Goal: Task Accomplishment & Management: Manage account settings

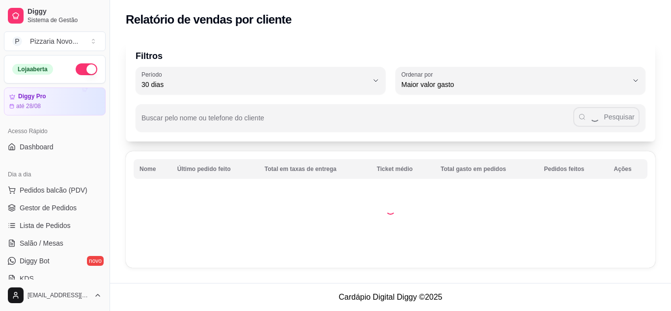
select select "30"
select select "HIGHEST_TOTAL_SPENT_WITH_ORDERS"
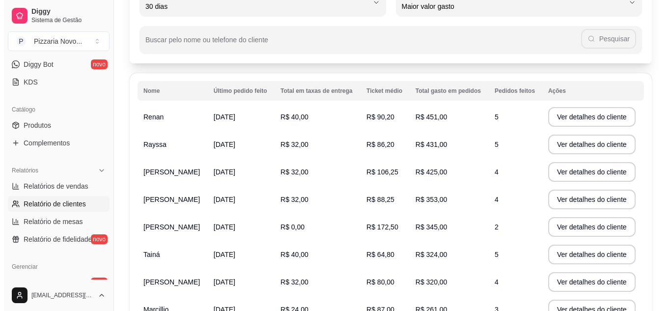
scroll to position [147, 0]
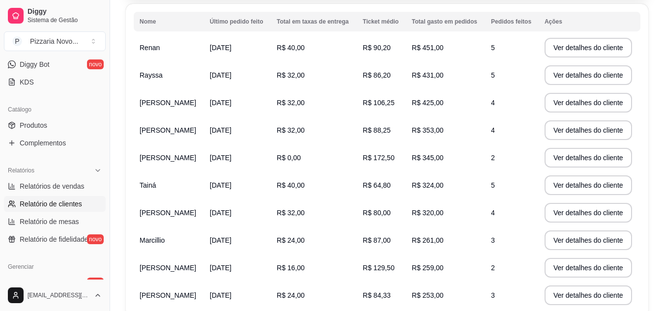
click at [196, 103] on span "[PERSON_NAME]" at bounding box center [168, 103] width 57 height 8
click at [570, 104] on button "Ver detalhes do cliente" at bounding box center [588, 103] width 87 height 20
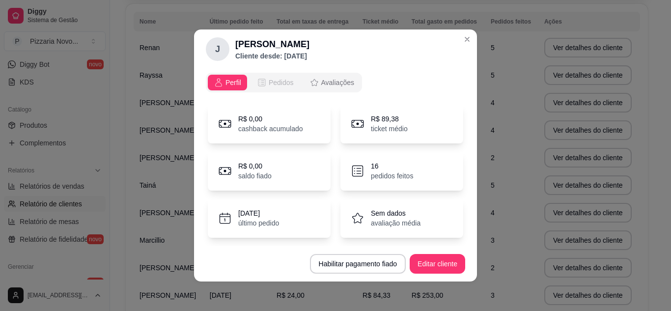
click at [269, 81] on span "Pedidos" at bounding box center [281, 83] width 25 height 10
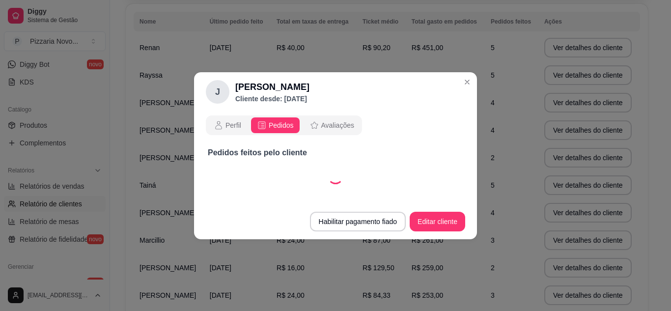
select select "30"
select select "ALL"
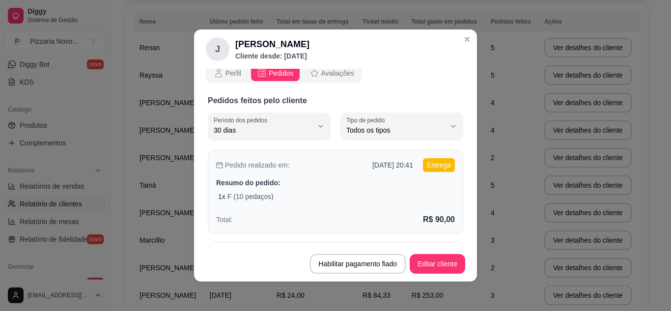
scroll to position [0, 0]
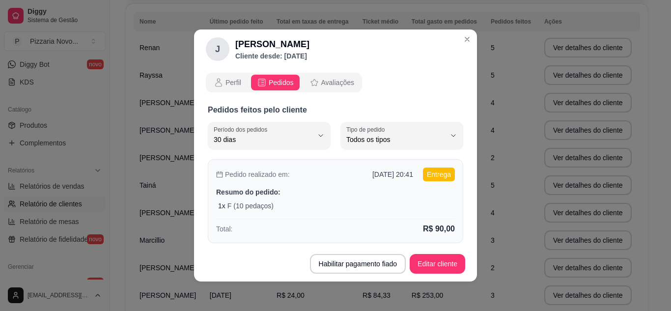
click at [291, 186] on div "Pedido realizado em: [DATE] 20:41 Entrega Resumo do pedido: 1 x F (10 pedaços) …" at bounding box center [336, 201] width 256 height 84
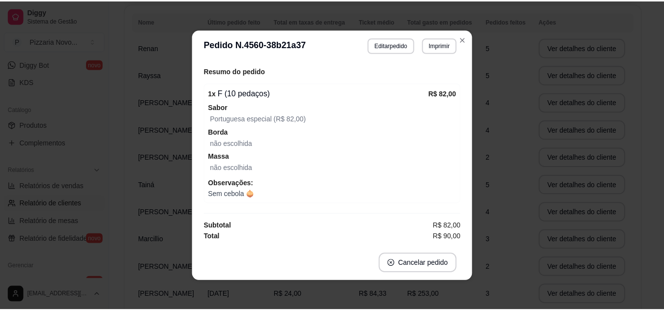
scroll to position [2, 0]
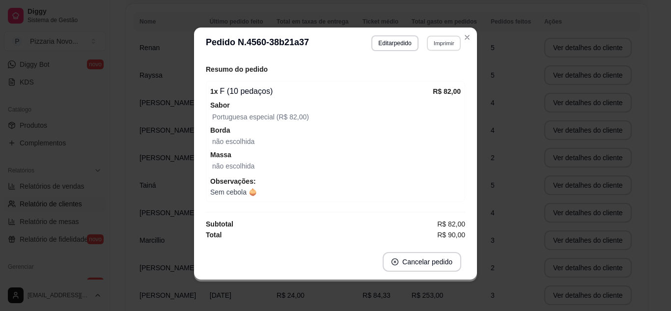
click at [438, 43] on button "Imprimir" at bounding box center [444, 42] width 34 height 15
click at [430, 74] on button "IMPRESSORA" at bounding box center [423, 78] width 71 height 16
click at [444, 40] on button "Imprimir" at bounding box center [444, 42] width 34 height 15
click at [420, 76] on button "IMPRESSORA" at bounding box center [422, 78] width 71 height 16
click at [436, 37] on button "Imprimir" at bounding box center [444, 43] width 35 height 16
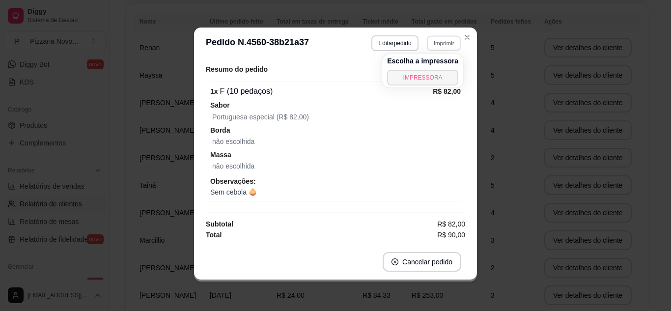
click at [420, 77] on button "IMPRESSORA" at bounding box center [422, 78] width 71 height 16
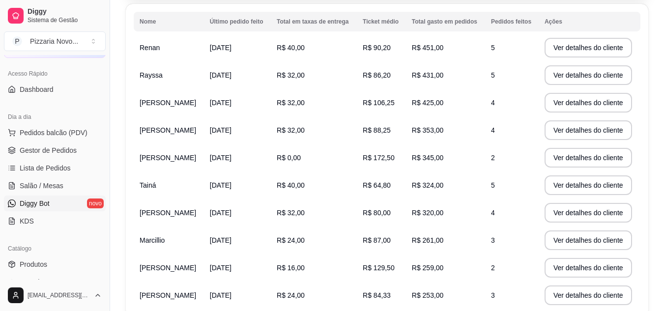
scroll to position [49, 0]
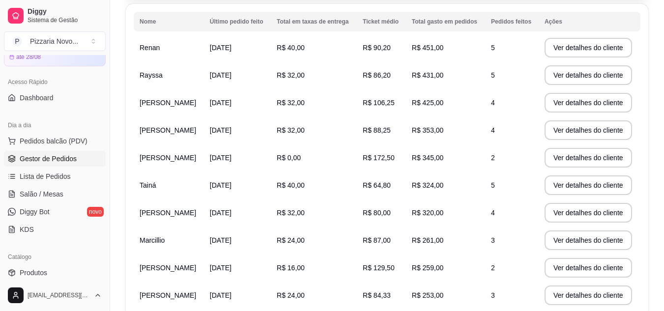
click at [66, 160] on span "Gestor de Pedidos" at bounding box center [48, 159] width 57 height 10
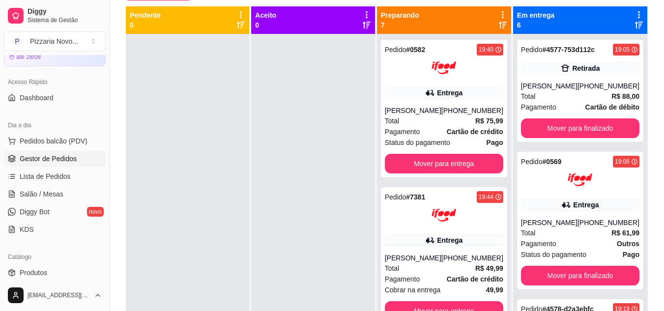
scroll to position [104, 0]
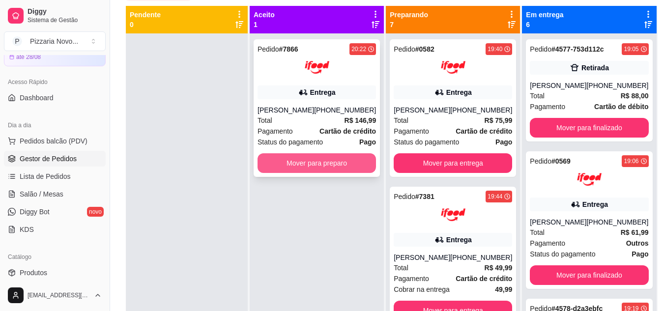
click at [350, 157] on button "Mover para preparo" at bounding box center [317, 163] width 118 height 20
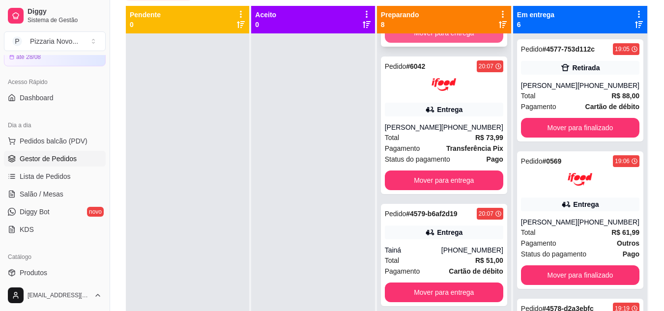
scroll to position [393, 0]
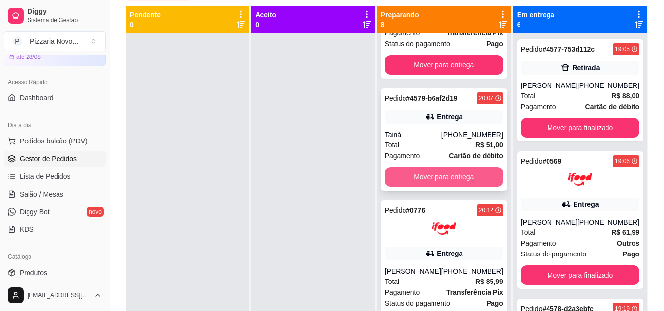
click at [464, 185] on button "Mover para entrega" at bounding box center [444, 177] width 118 height 20
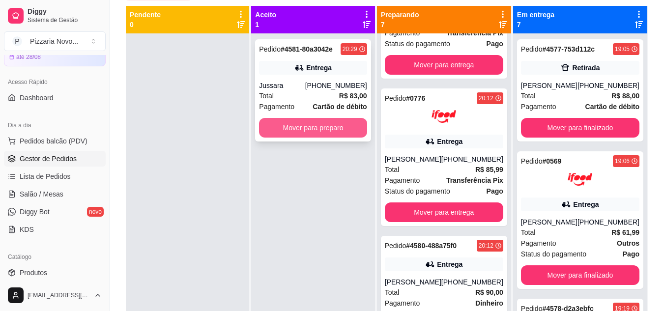
click at [312, 124] on button "Mover para preparo" at bounding box center [313, 128] width 108 height 20
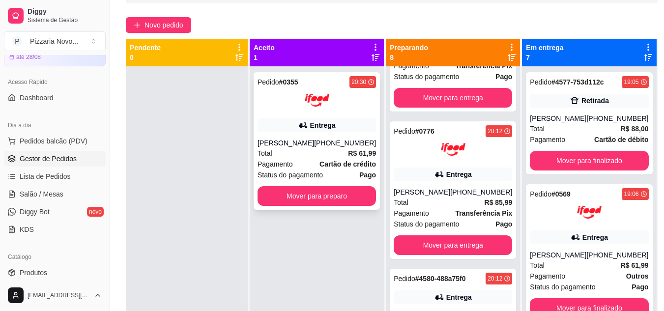
scroll to position [104, 0]
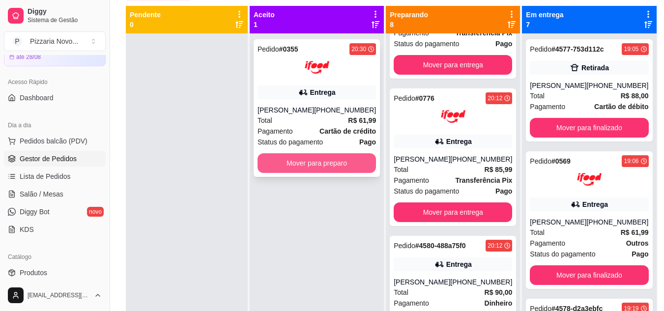
click at [293, 167] on button "Mover para preparo" at bounding box center [317, 163] width 118 height 20
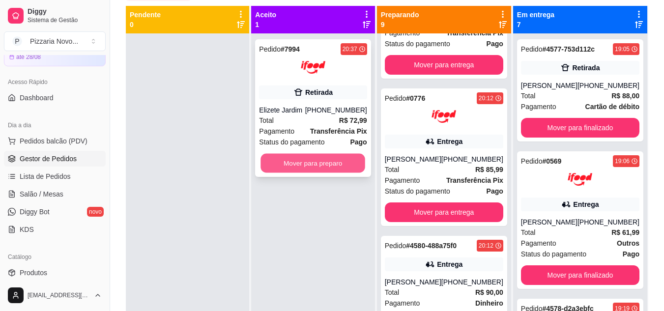
click at [306, 163] on button "Mover para preparo" at bounding box center [313, 163] width 105 height 19
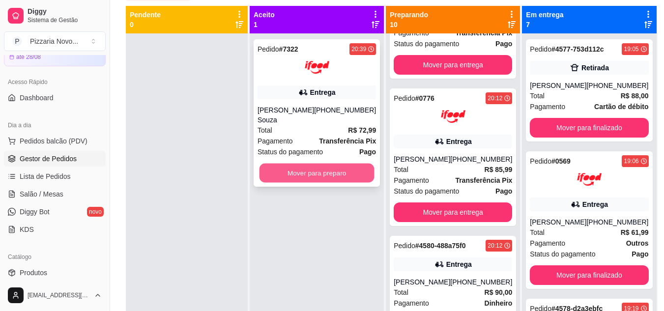
click at [315, 165] on button "Mover para preparo" at bounding box center [316, 173] width 115 height 19
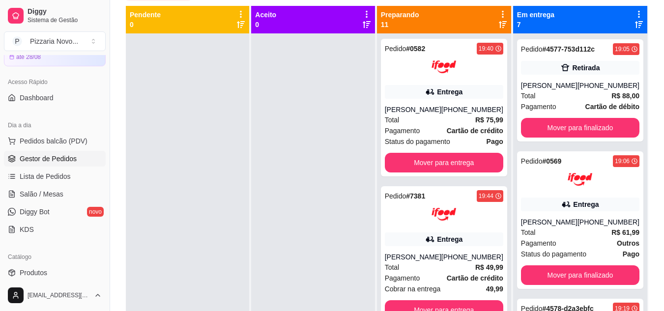
scroll to position [0, 0]
click at [566, 88] on div "[PERSON_NAME]" at bounding box center [549, 86] width 57 height 10
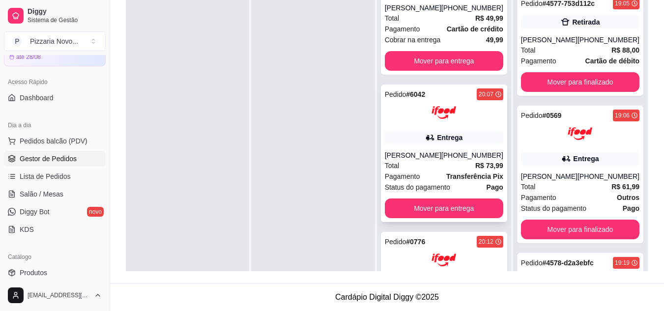
scroll to position [246, 0]
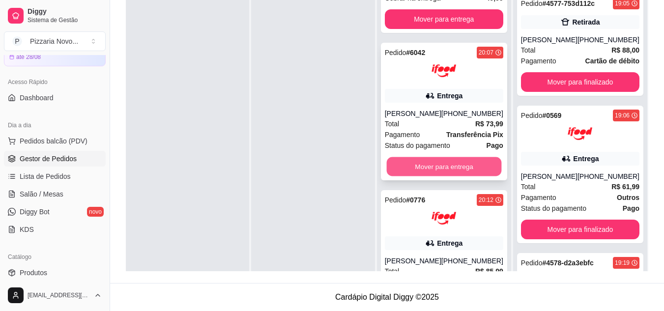
click at [432, 172] on button "Mover para entrega" at bounding box center [443, 166] width 115 height 19
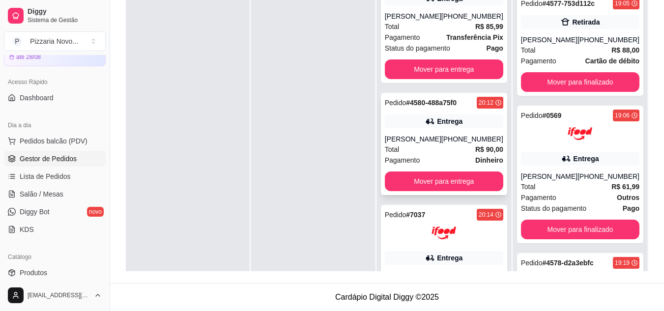
scroll to position [344, 0]
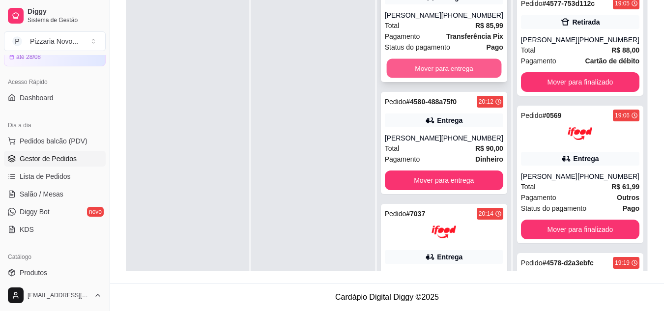
click at [439, 76] on button "Mover para entrega" at bounding box center [443, 68] width 115 height 19
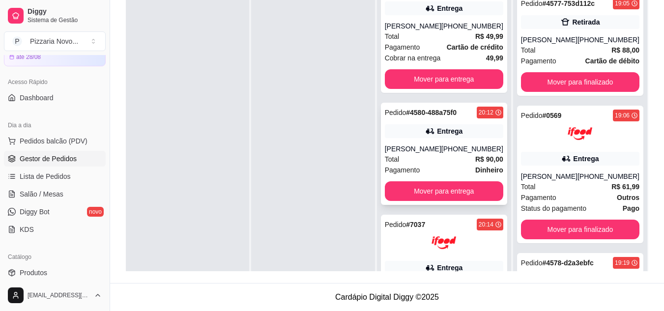
scroll to position [197, 0]
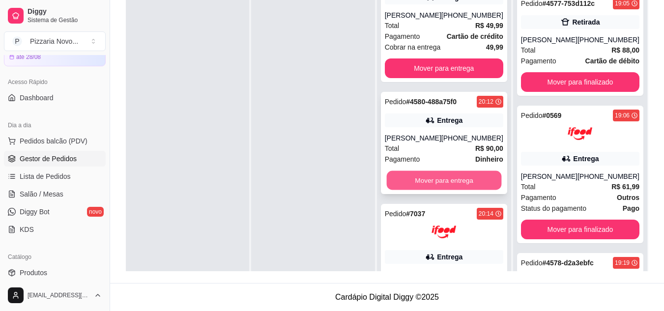
click at [453, 185] on button "Mover para entrega" at bounding box center [443, 180] width 115 height 19
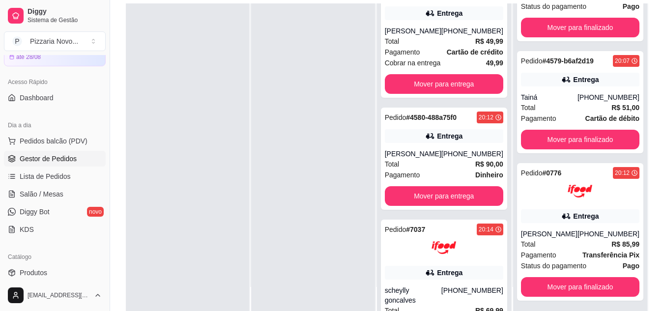
scroll to position [116, 0]
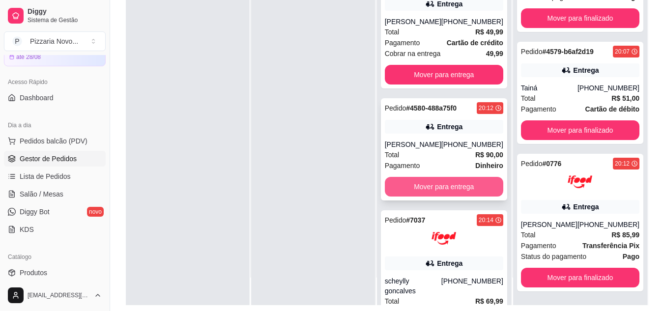
click at [436, 197] on button "Mover para entrega" at bounding box center [444, 187] width 118 height 20
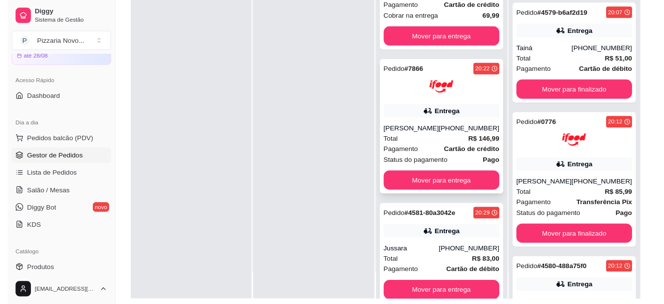
scroll to position [393, 0]
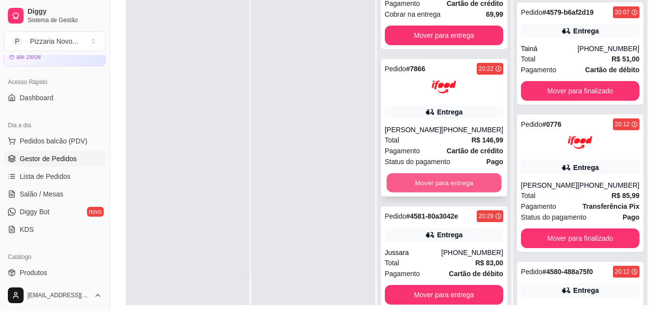
click at [456, 180] on button "Mover para entrega" at bounding box center [443, 182] width 115 height 19
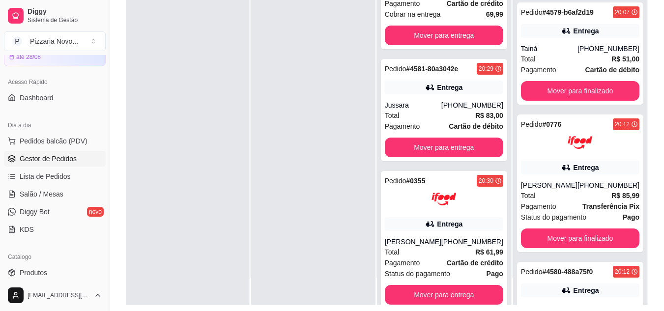
scroll to position [971, 0]
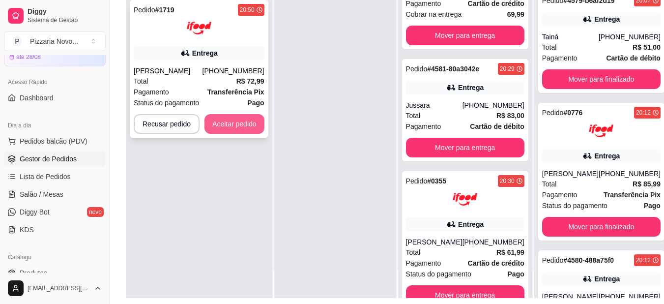
click at [233, 124] on button "Aceitar pedido" at bounding box center [234, 124] width 60 height 20
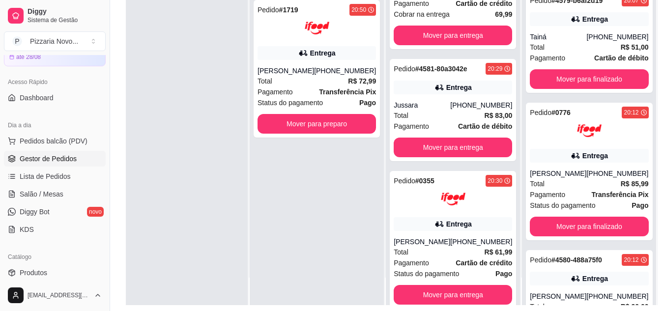
scroll to position [959, 0]
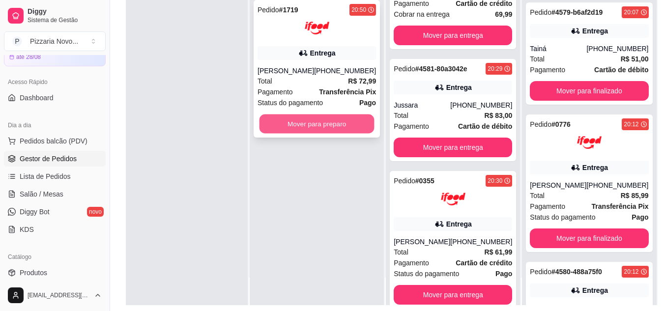
click at [290, 131] on button "Mover para preparo" at bounding box center [316, 124] width 115 height 19
click at [281, 134] on button "Mover para preparo" at bounding box center [317, 124] width 118 height 20
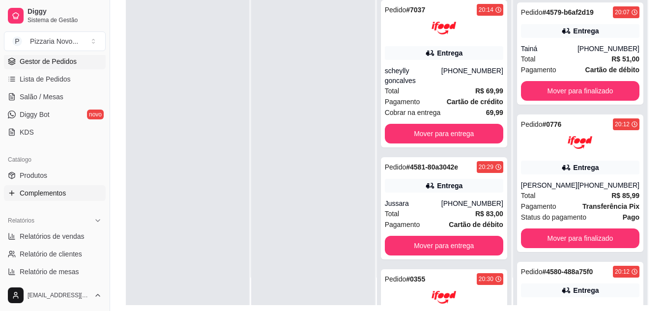
scroll to position [147, 0]
click at [57, 172] on link "Produtos" at bounding box center [55, 175] width 102 height 16
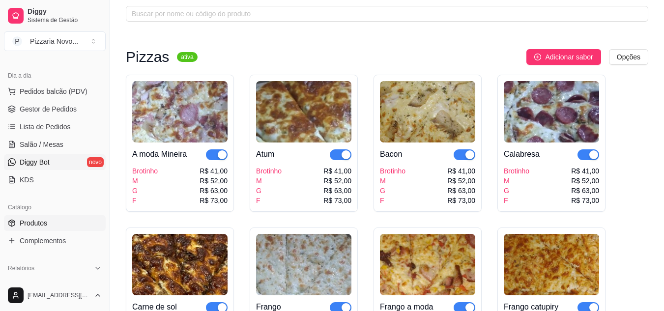
scroll to position [98, 0]
click at [62, 111] on span "Gestor de Pedidos" at bounding box center [48, 110] width 57 height 10
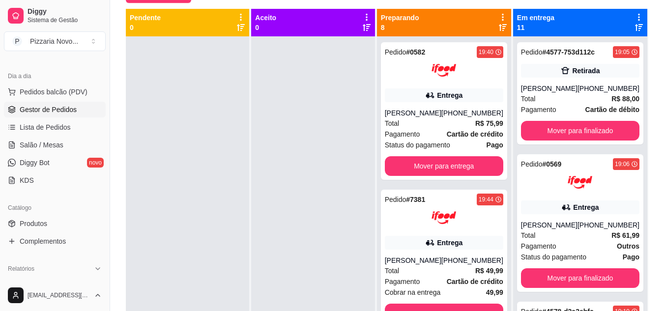
scroll to position [111, 0]
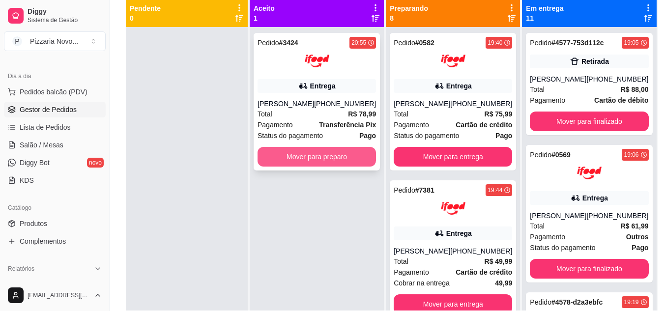
click at [334, 157] on button "Mover para preparo" at bounding box center [317, 157] width 118 height 20
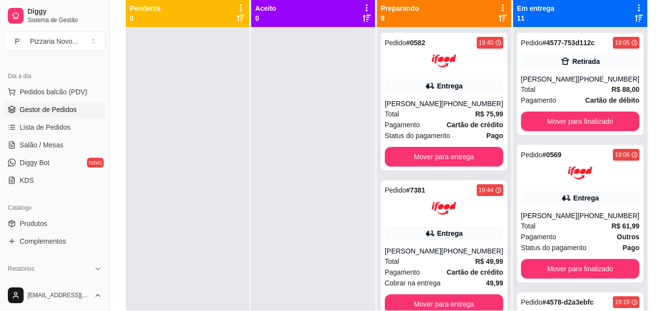
click at [56, 108] on span "Gestor de Pedidos" at bounding box center [48, 110] width 57 height 10
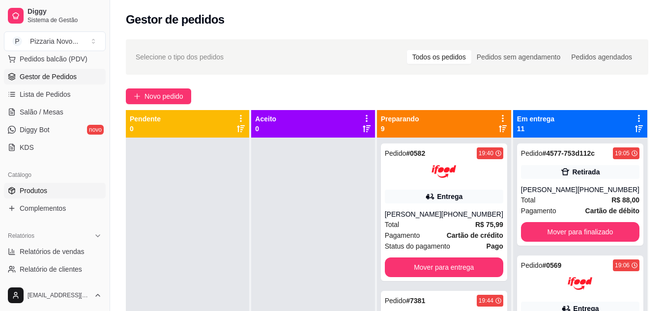
scroll to position [147, 0]
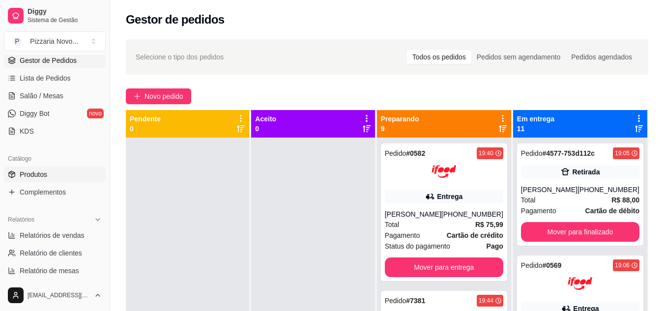
click at [56, 176] on link "Produtos" at bounding box center [55, 175] width 102 height 16
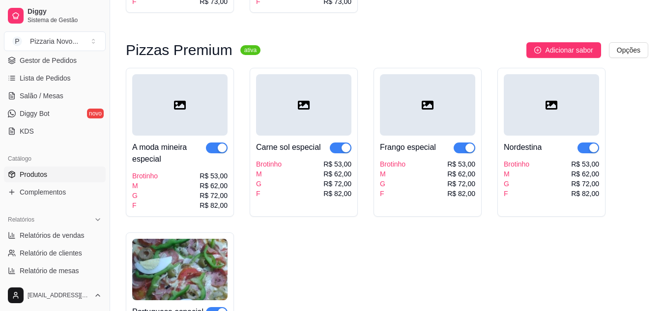
scroll to position [885, 0]
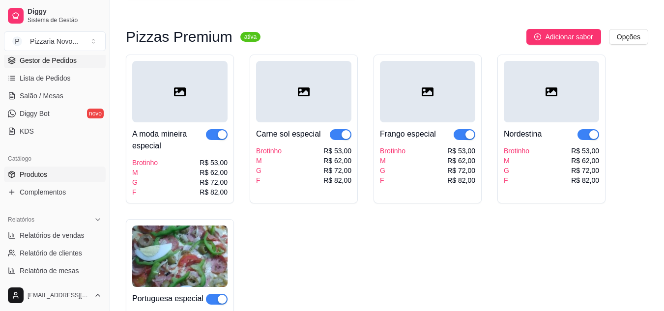
click at [77, 58] on link "Gestor de Pedidos" at bounding box center [55, 61] width 102 height 16
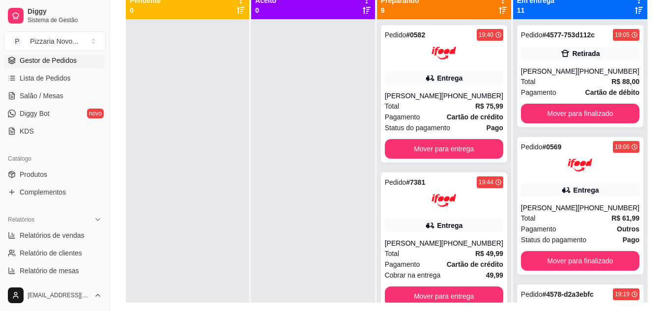
scroll to position [119, 0]
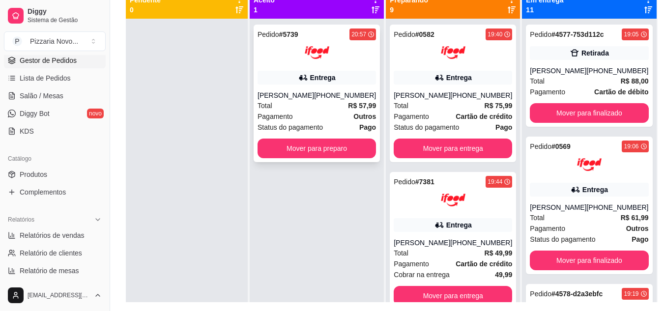
click at [343, 117] on div "Pagamento Outros" at bounding box center [317, 116] width 118 height 11
click at [347, 147] on button "Mover para preparo" at bounding box center [316, 148] width 115 height 19
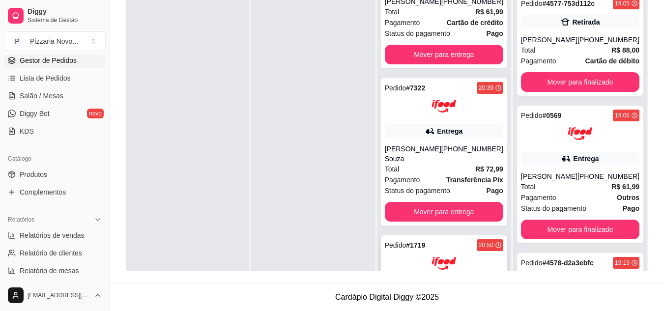
scroll to position [627, 0]
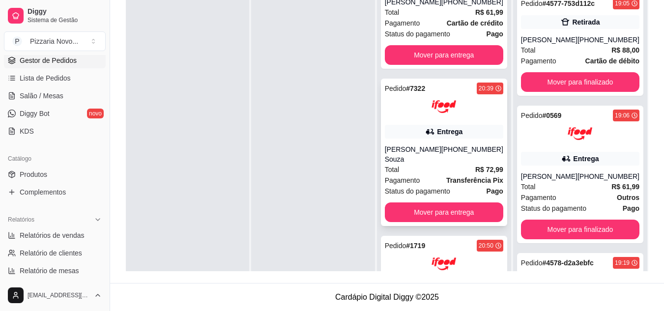
click at [440, 201] on div "Pedido # 7322 20:39 Entrega [PERSON_NAME] [PERSON_NAME] [PHONE_NUMBER] Total R$…" at bounding box center [444, 152] width 126 height 147
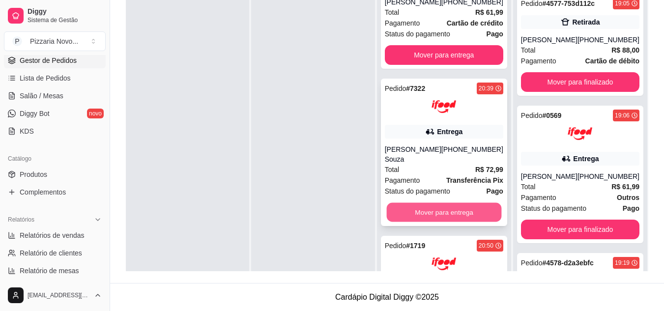
click at [444, 212] on button "Mover para entrega" at bounding box center [443, 212] width 115 height 19
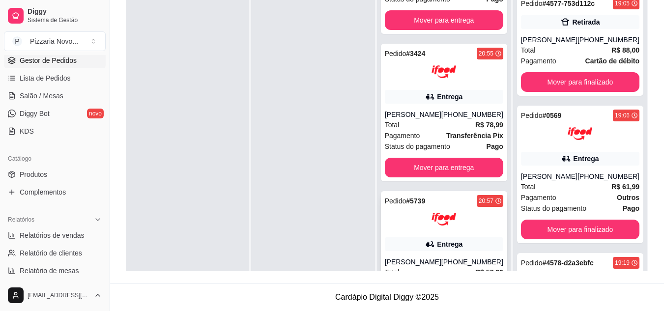
scroll to position [823, 0]
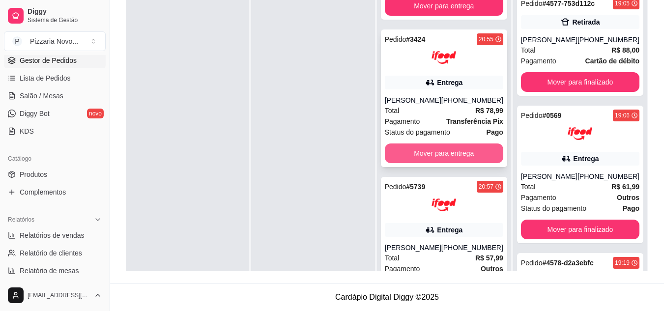
click at [447, 163] on button "Mover para entrega" at bounding box center [444, 154] width 118 height 20
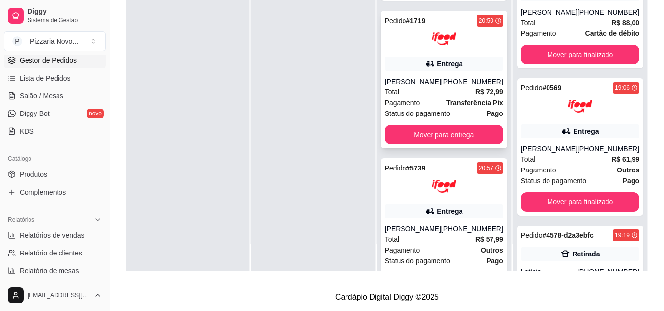
scroll to position [587, 0]
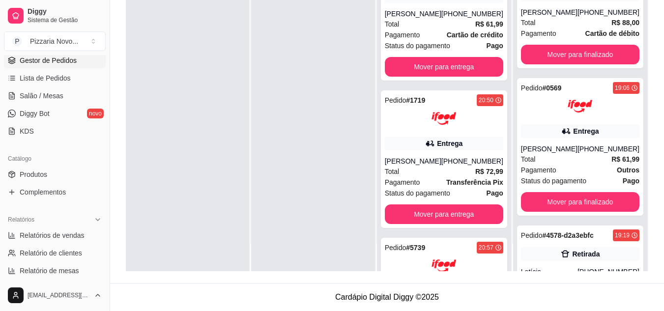
drag, startPoint x: 419, startPoint y: 136, endPoint x: 334, endPoint y: 155, distance: 86.7
click at [334, 155] on div at bounding box center [312, 115] width 123 height 311
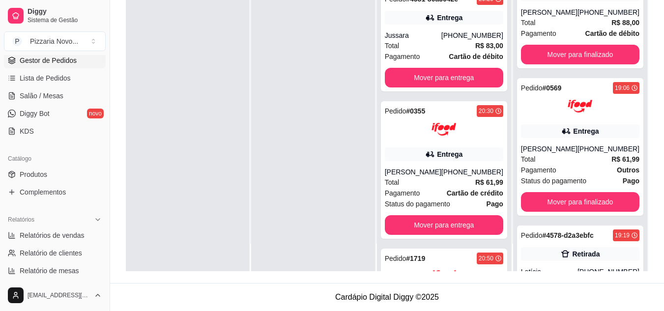
scroll to position [440, 0]
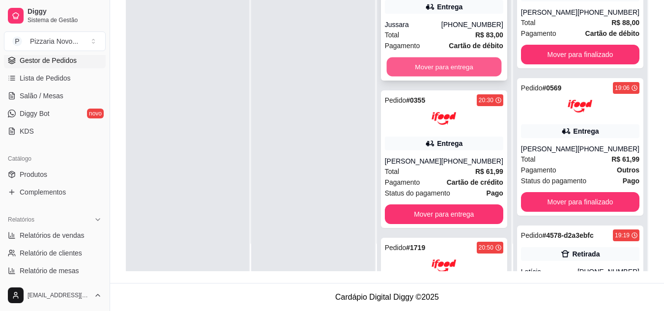
click at [436, 75] on button "Mover para entrega" at bounding box center [443, 66] width 115 height 19
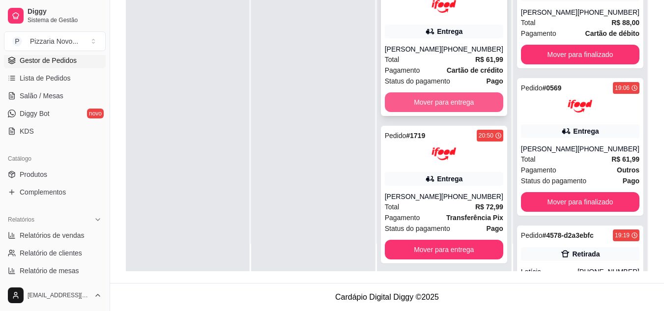
click at [440, 112] on button "Mover para entrega" at bounding box center [444, 102] width 118 height 20
click at [439, 112] on button "Mover para entrega" at bounding box center [444, 102] width 118 height 20
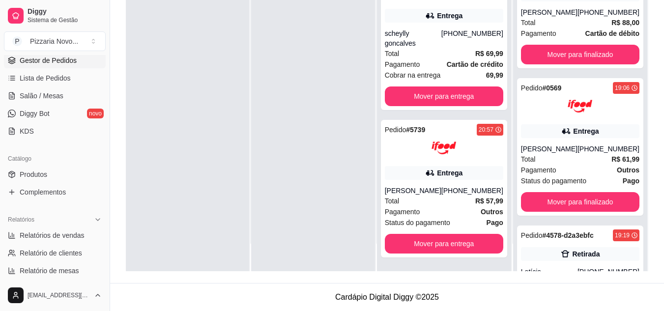
scroll to position [318, 0]
click at [42, 175] on span "Produtos" at bounding box center [34, 175] width 28 height 10
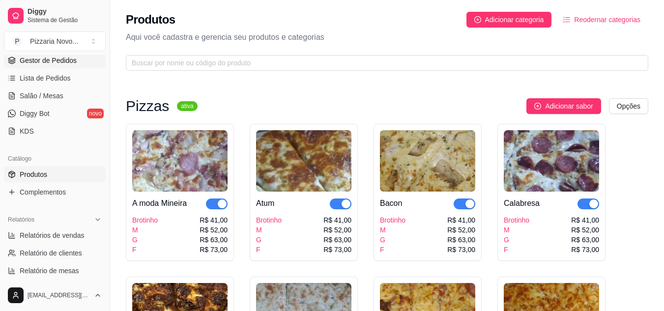
click at [65, 58] on span "Gestor de Pedidos" at bounding box center [48, 61] width 57 height 10
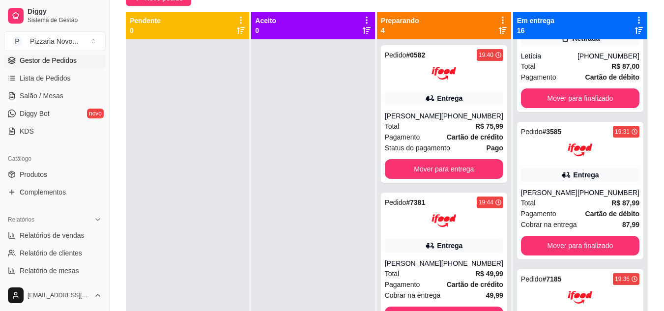
scroll to position [49, 0]
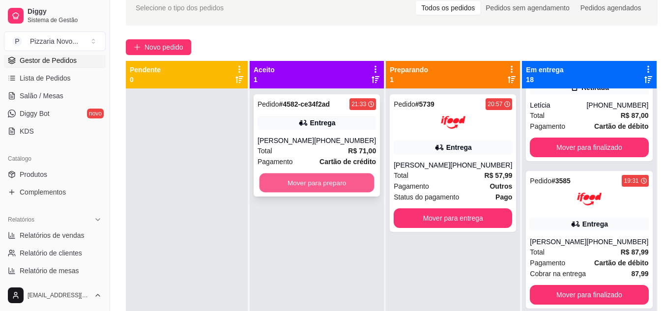
click at [330, 185] on button "Mover para preparo" at bounding box center [316, 182] width 115 height 19
click at [327, 179] on button "Mover para preparo" at bounding box center [317, 183] width 118 height 20
